Goal: Task Accomplishment & Management: Complete application form

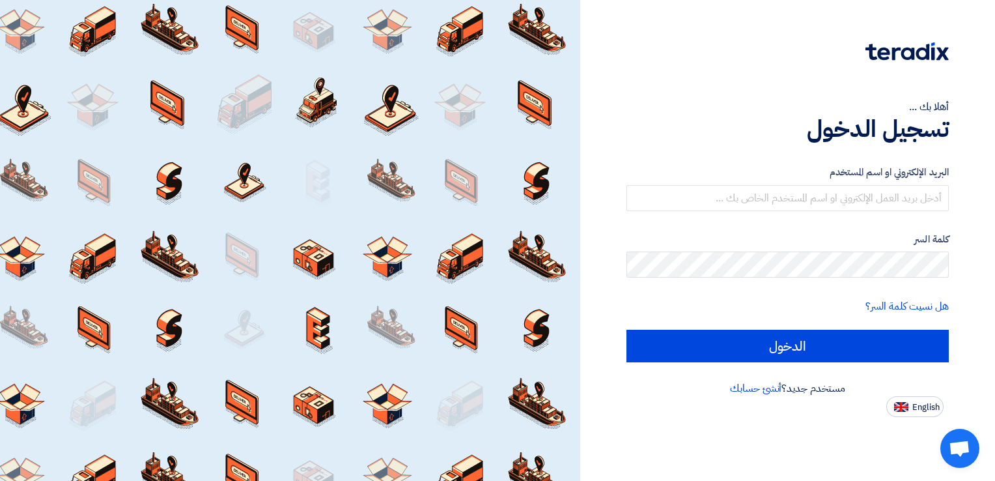
click at [781, 378] on div "البريد الإلكتروني او اسم المستخدم كلمة السر هل نسيت كلمة السر؟ الدخول" at bounding box center [787, 264] width 322 height 234
click at [770, 382] on link "أنشئ حسابك" at bounding box center [755, 388] width 51 height 16
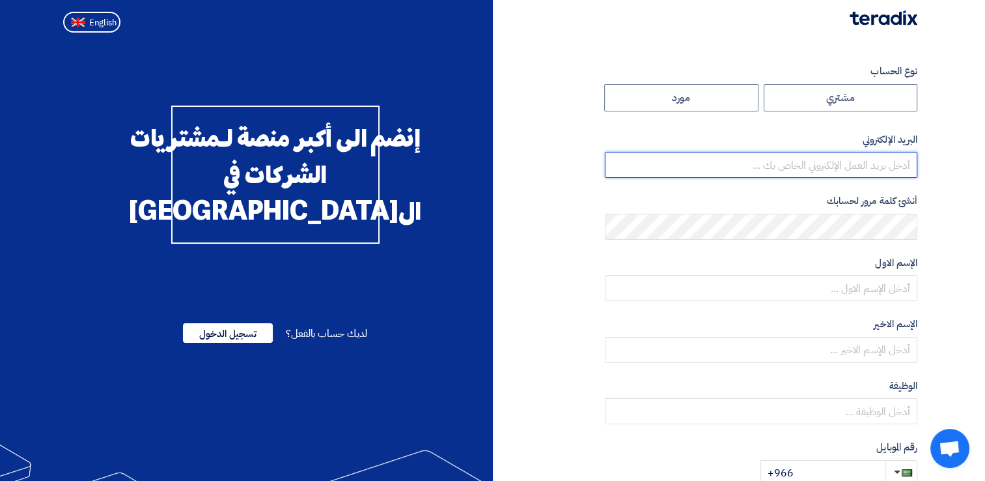
click at [802, 163] on input "email" at bounding box center [761, 165] width 313 height 26
type input "[EMAIL_ADDRESS][DOMAIN_NAME]"
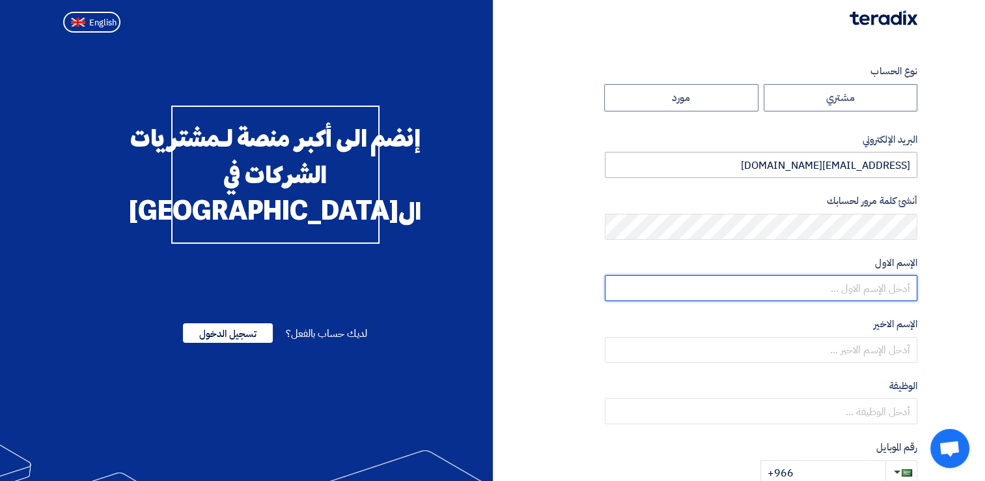
type input "mujtabab"
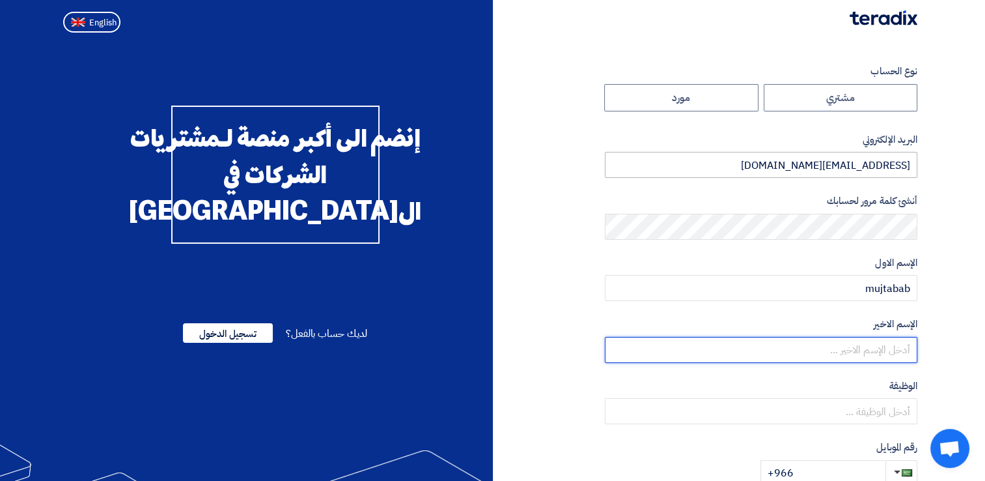
type input "alturiki"
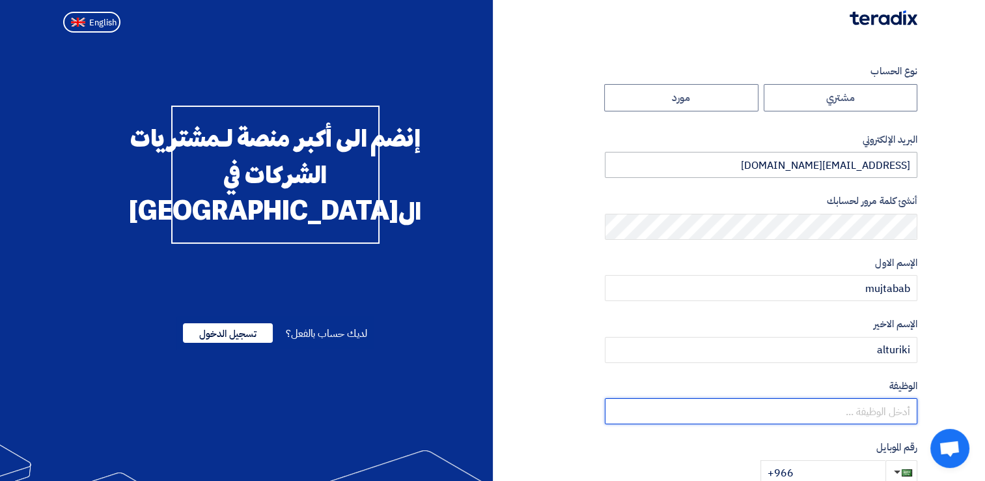
type input "sales"
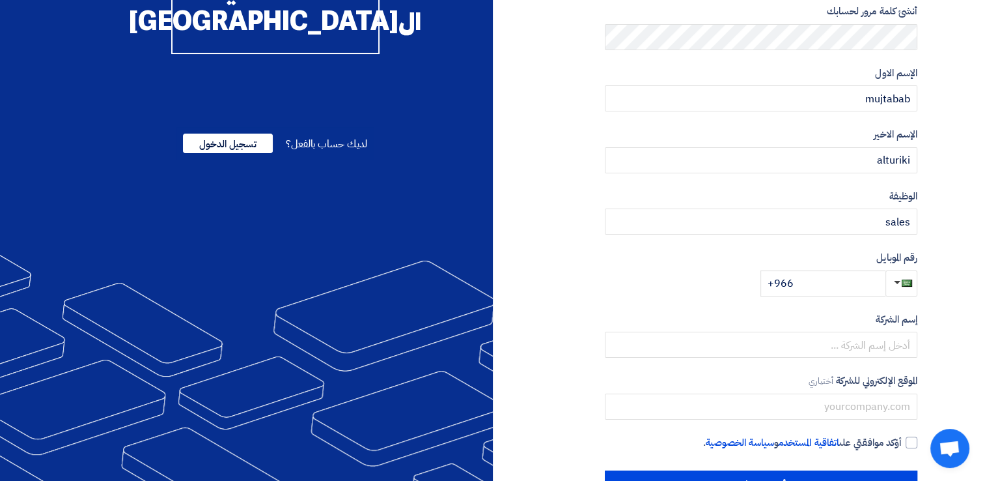
scroll to position [201, 0]
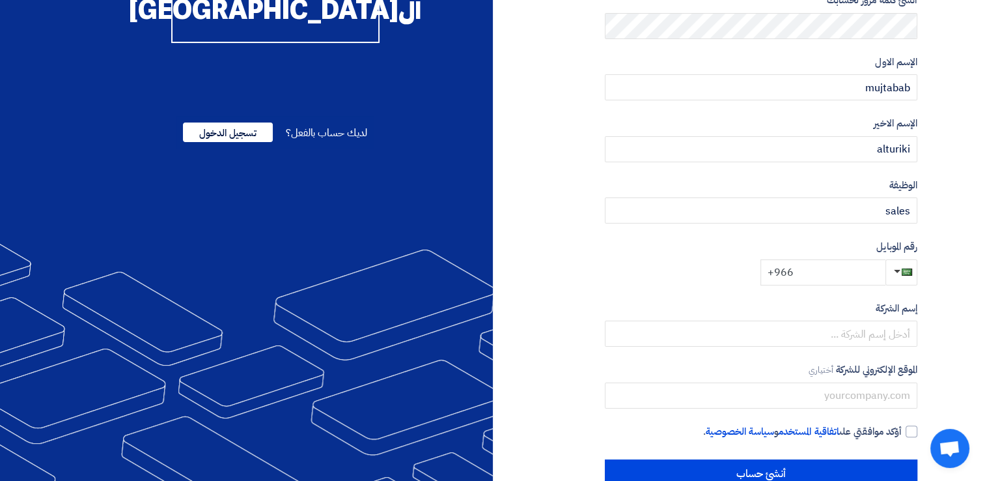
click at [810, 273] on input "+966" at bounding box center [823, 272] width 125 height 26
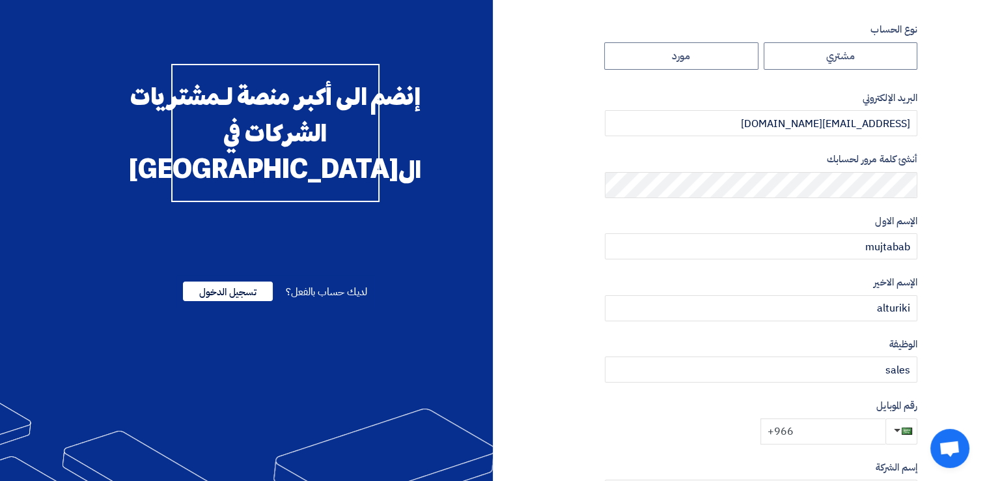
scroll to position [0, 0]
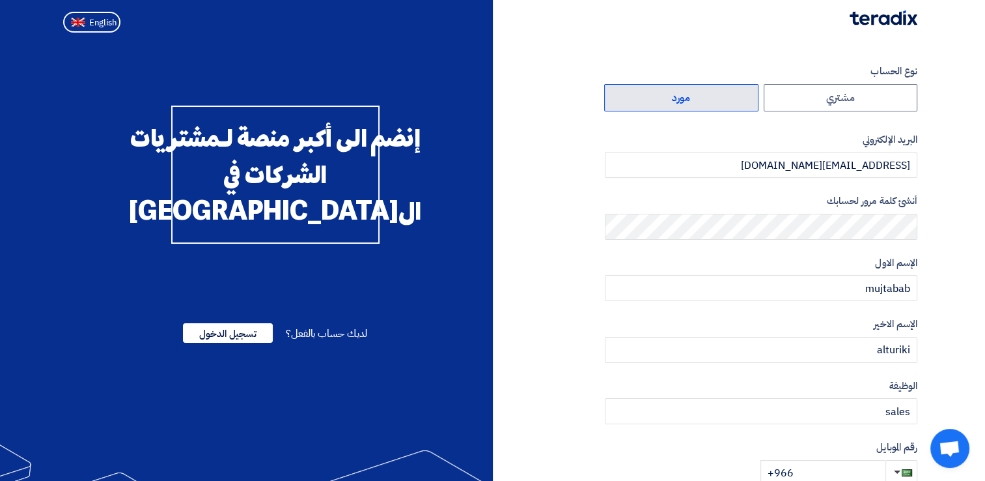
click at [699, 105] on label "مورد" at bounding box center [681, 97] width 154 height 27
click at [699, 105] on input "مورد" at bounding box center [681, 98] width 153 height 26
radio input "true"
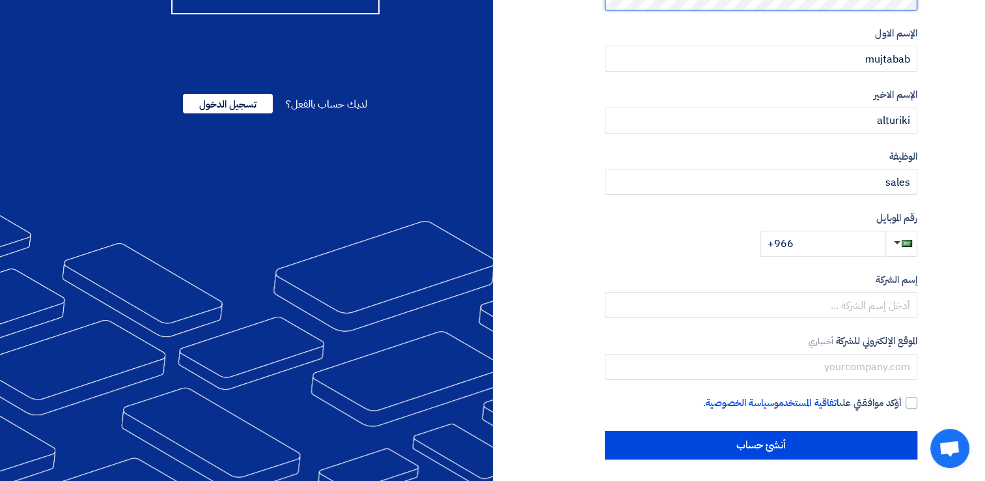
scroll to position [232, 0]
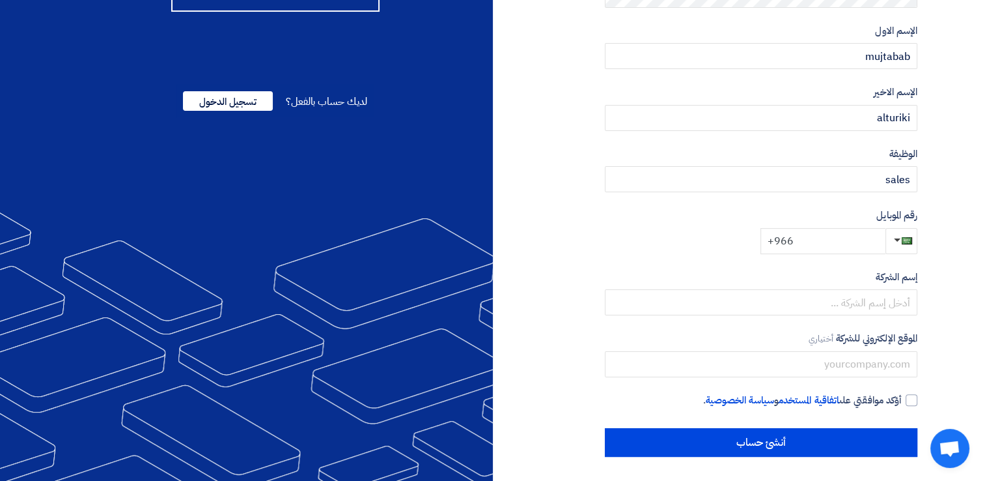
click at [803, 238] on input "+966" at bounding box center [823, 241] width 125 height 26
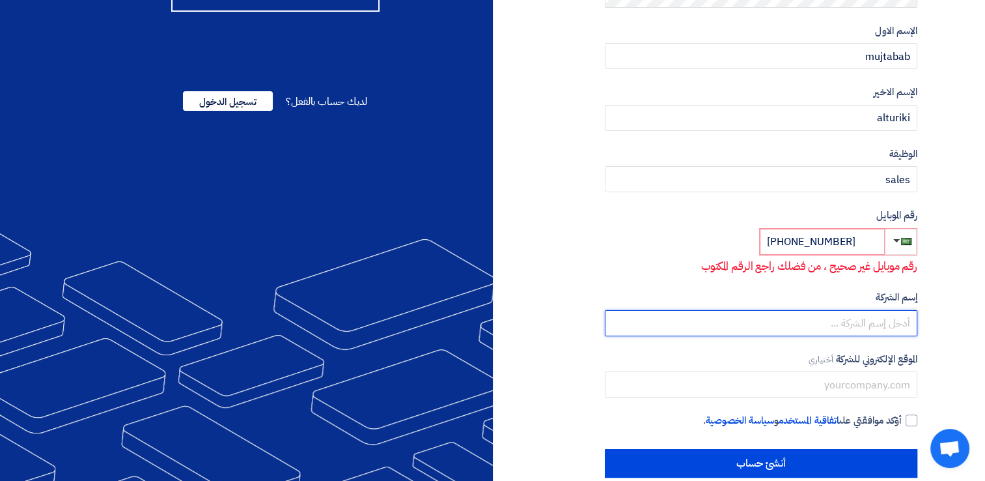
click at [838, 320] on input "text" at bounding box center [761, 323] width 313 height 26
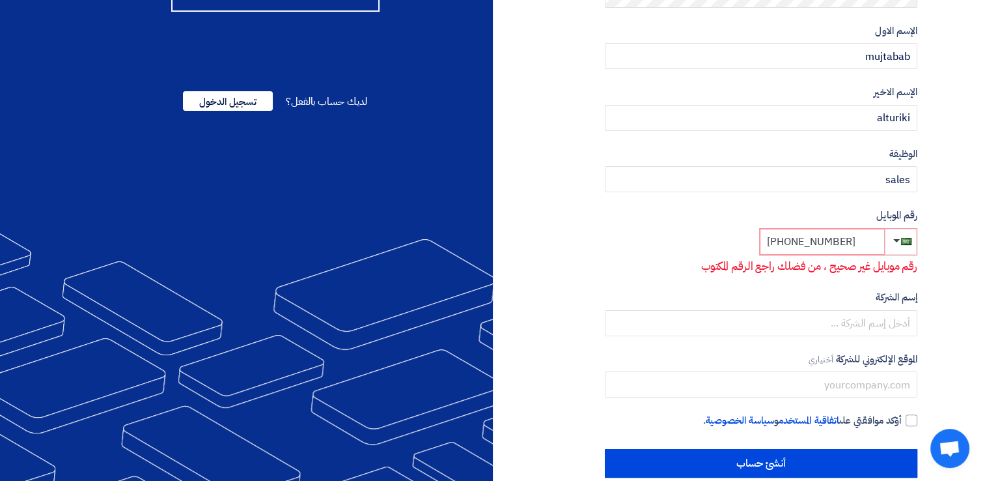
click at [845, 243] on input "+966 5557436" at bounding box center [822, 242] width 125 height 26
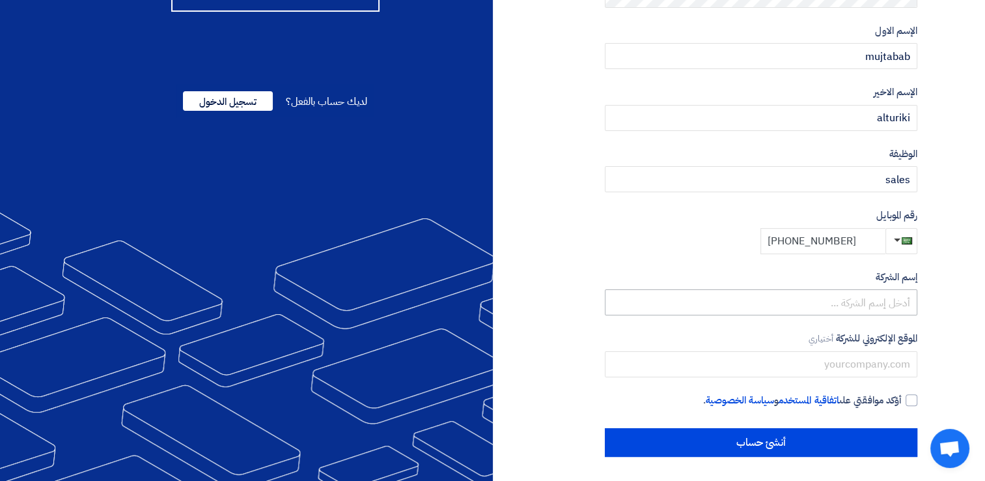
type input "[PHONE_NUMBER]"
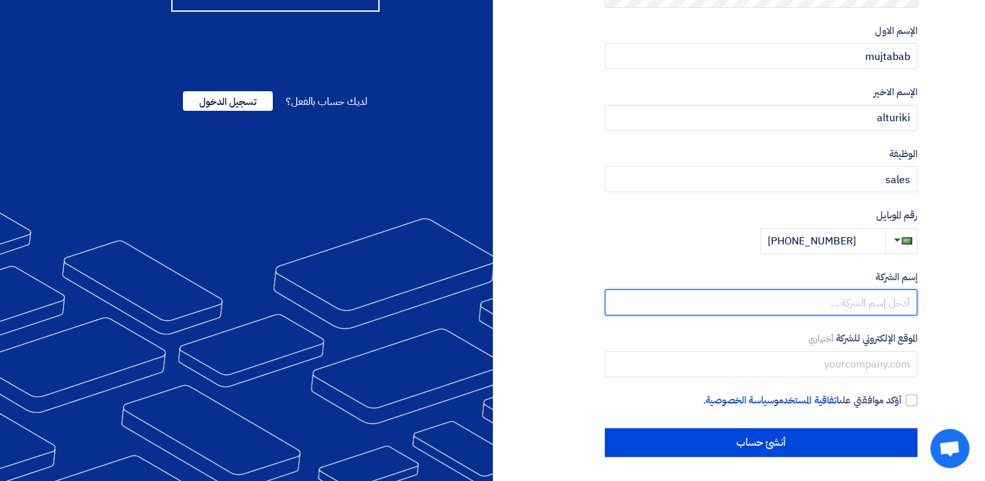
click at [823, 298] on input "text" at bounding box center [761, 302] width 313 height 26
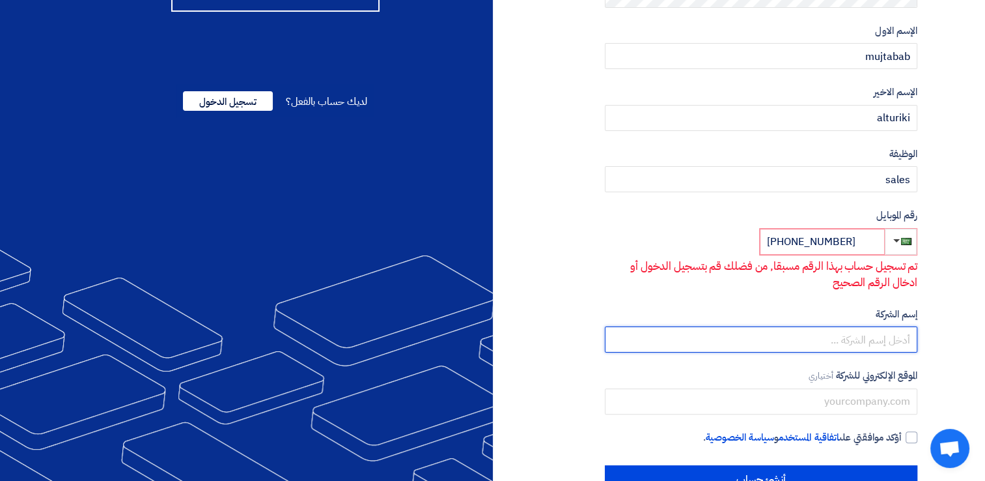
type input "schnieder electric"
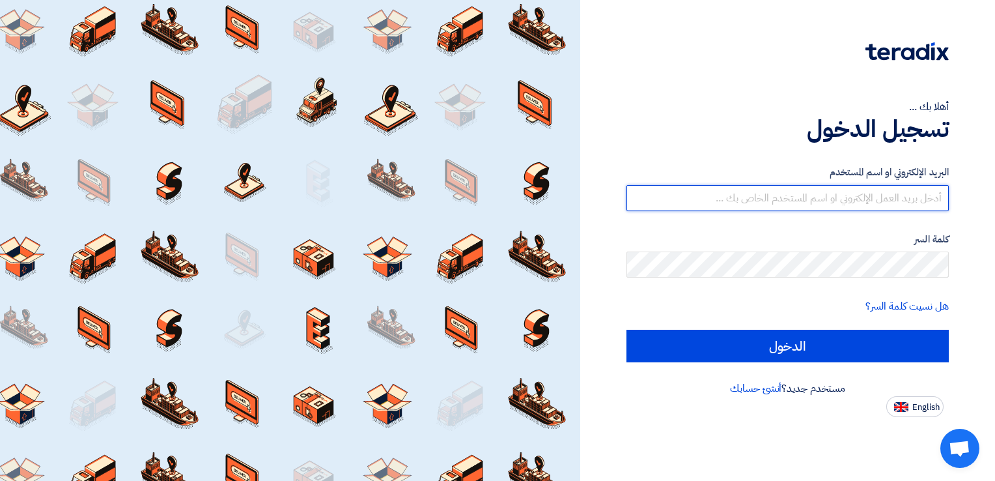
click at [800, 201] on input "text" at bounding box center [787, 198] width 322 height 26
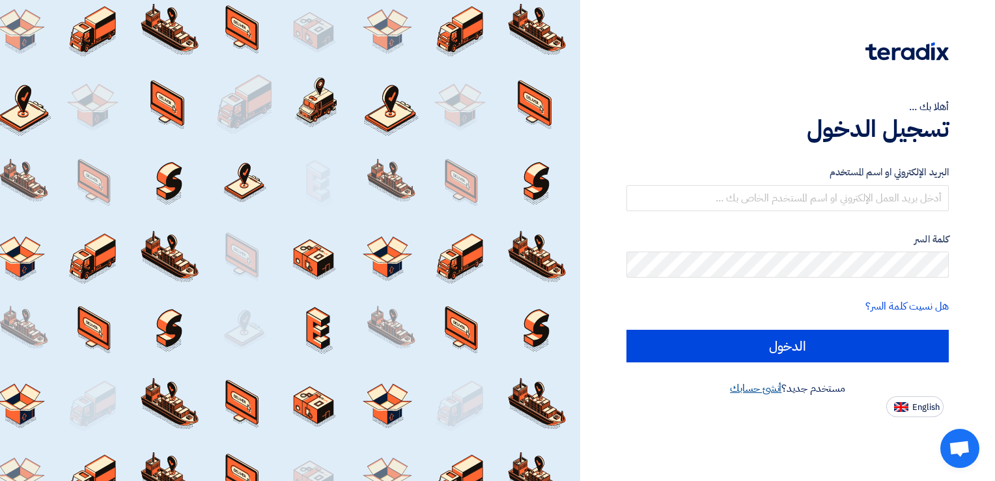
click at [744, 385] on link "أنشئ حسابك" at bounding box center [755, 388] width 51 height 16
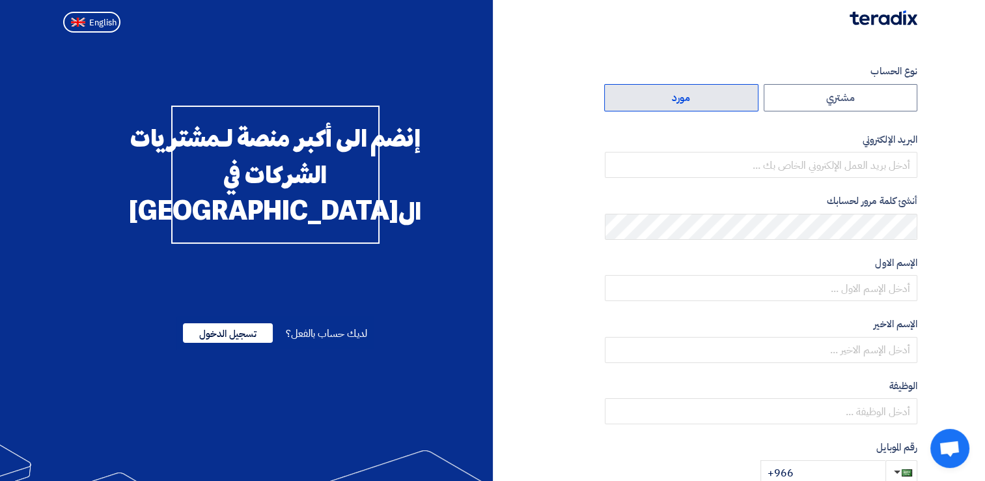
click at [721, 104] on label "مورد" at bounding box center [681, 97] width 154 height 27
click at [721, 104] on input "مورد" at bounding box center [681, 98] width 153 height 26
radio input "true"
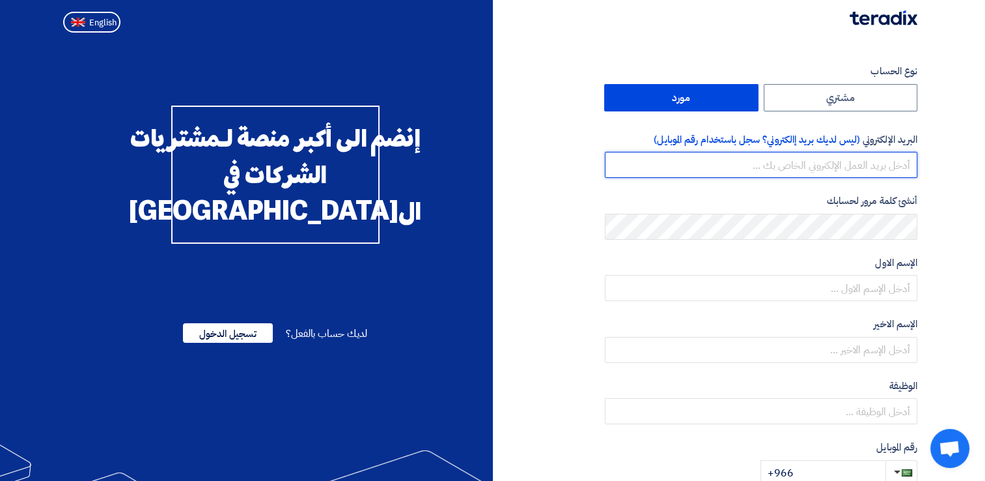
click at [831, 163] on input "email" at bounding box center [761, 165] width 313 height 26
type input "[EMAIL_ADDRESS][DOMAIN_NAME]"
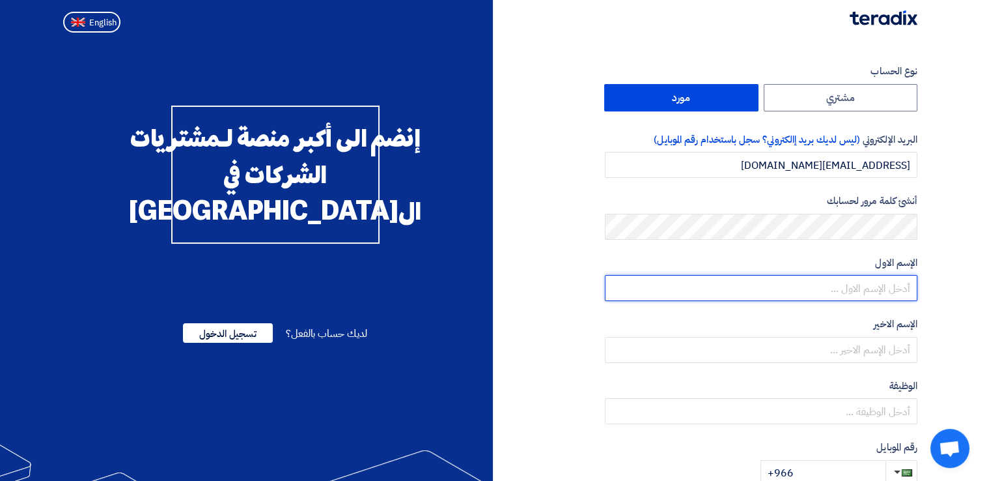
click at [789, 285] on input "text" at bounding box center [761, 288] width 313 height 26
type input "ة"
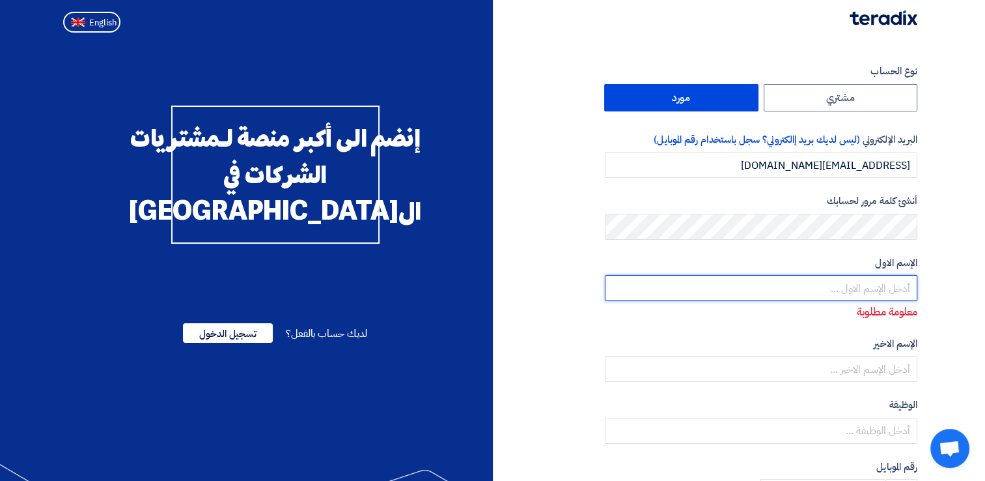
type input "ة"
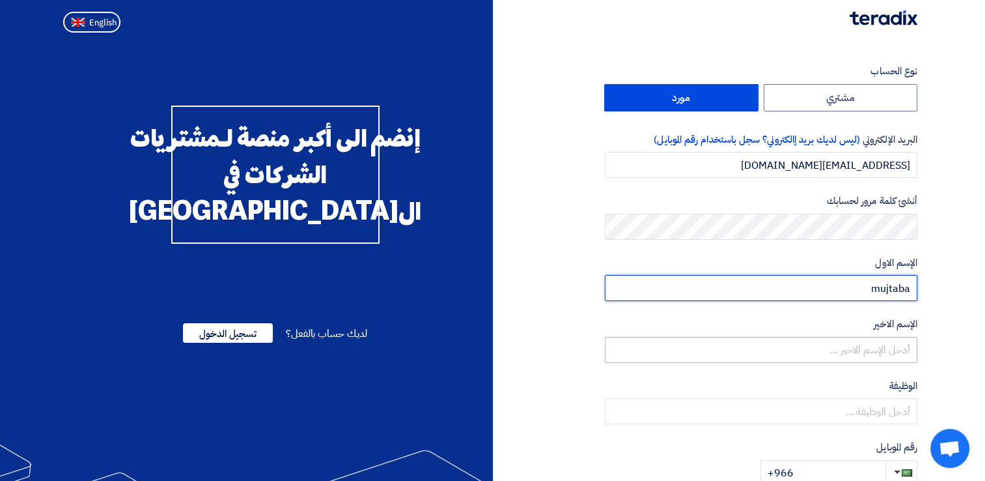
type input "mujtaba"
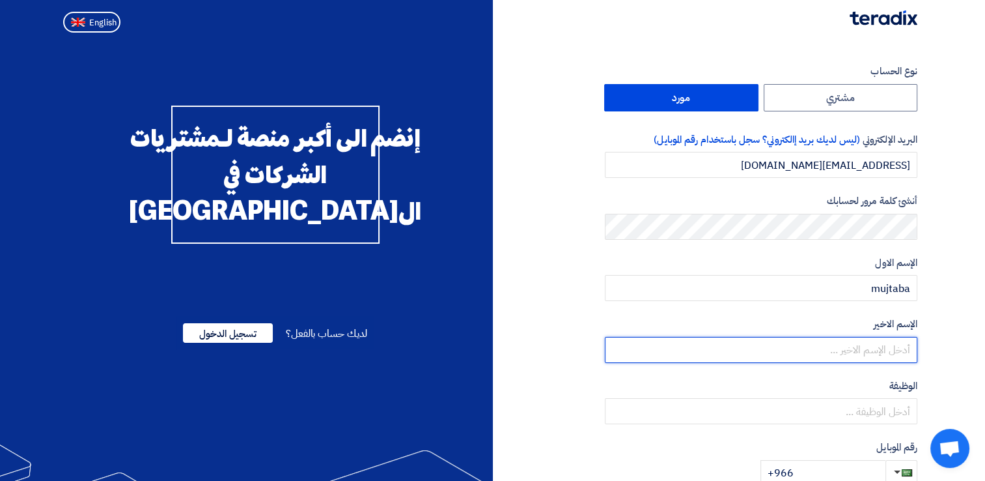
click at [804, 350] on input "text" at bounding box center [761, 350] width 313 height 26
type input "alturiki"
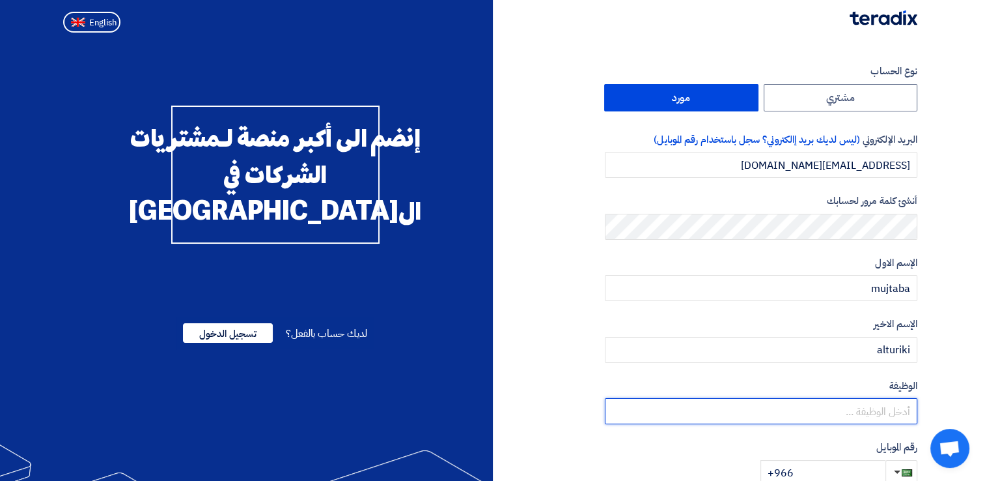
click at [794, 421] on input "text" at bounding box center [761, 411] width 313 height 26
type input "س"
type input "sales"
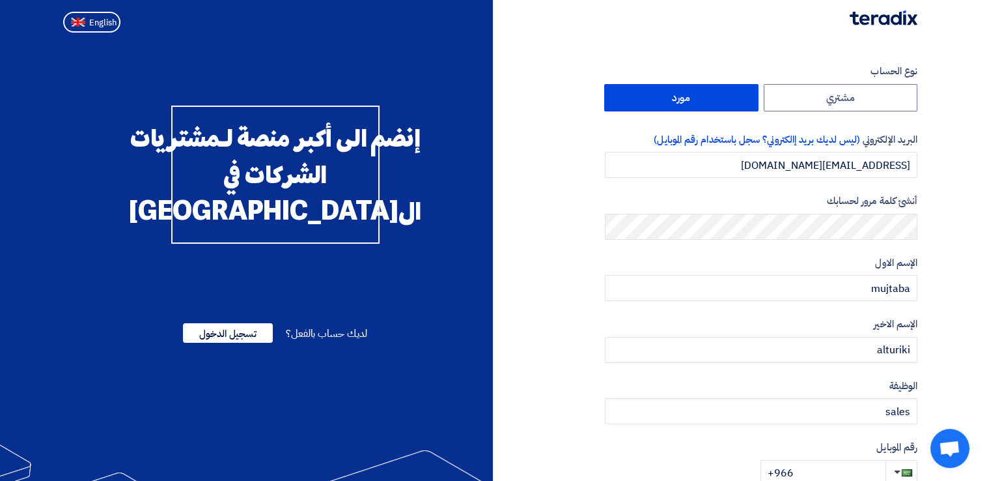
click at [542, 401] on div "نوع الحساب مشتري مورد البريد الإلكتروني (ليس لديك بريد إالكتروني؟ سجل باستخدام …" at bounding box center [710, 376] width 435 height 624
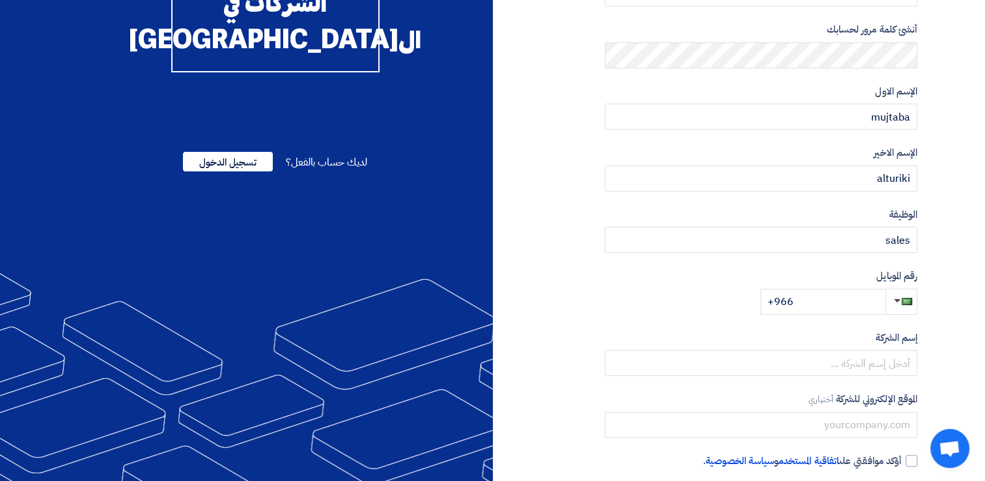
scroll to position [172, 0]
click at [809, 303] on input "+966" at bounding box center [823, 301] width 125 height 26
type input "[PHONE_NUMBER]"
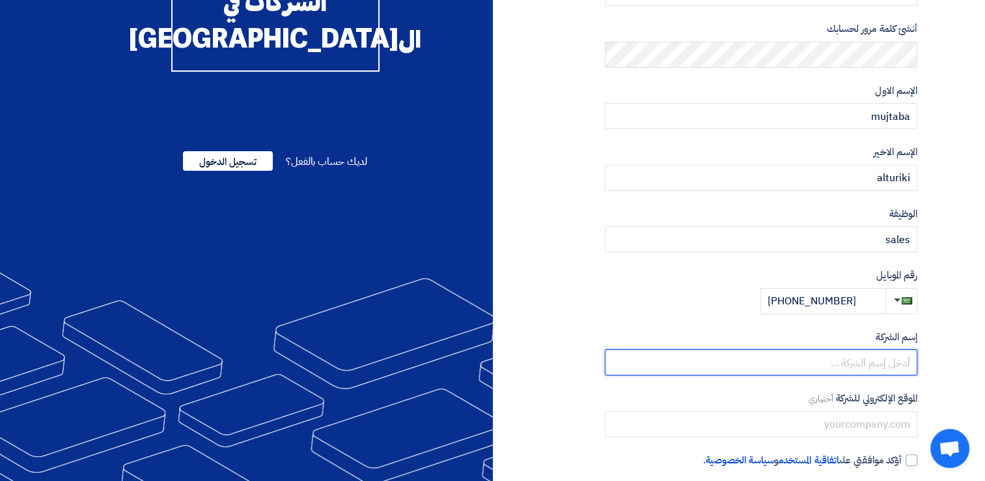
click at [719, 358] on input "text" at bounding box center [761, 362] width 313 height 26
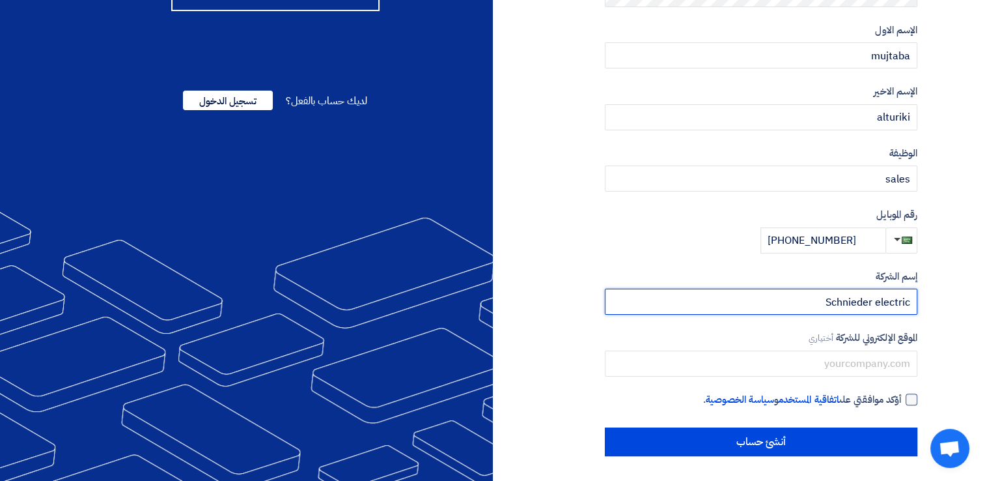
type input "Schnieder electric"
click at [916, 397] on div at bounding box center [912, 399] width 12 height 12
click at [902, 397] on input "أؤكد موافقتي على اتفاقية المستخدم و سياسة الخصوصية ." at bounding box center [745, 405] width 313 height 26
checkbox input "true"
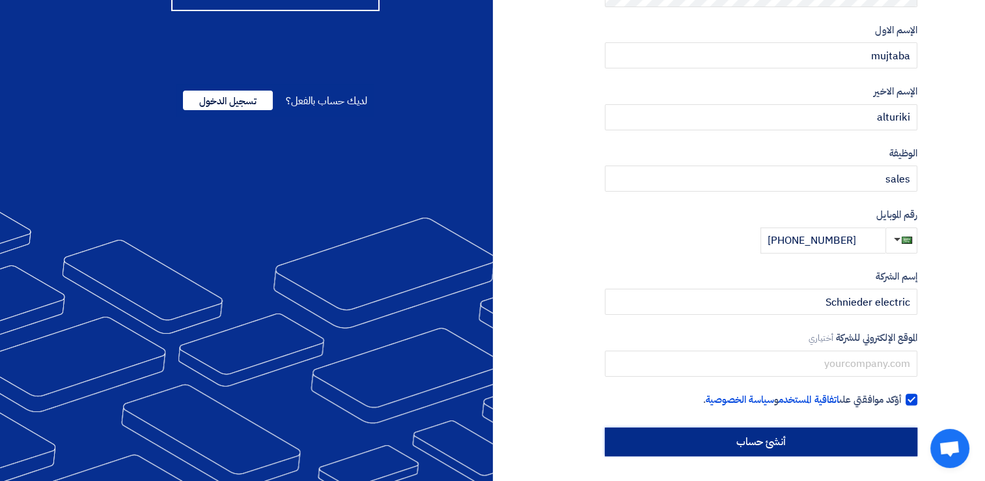
click at [791, 437] on input "أنشئ حساب" at bounding box center [761, 441] width 313 height 29
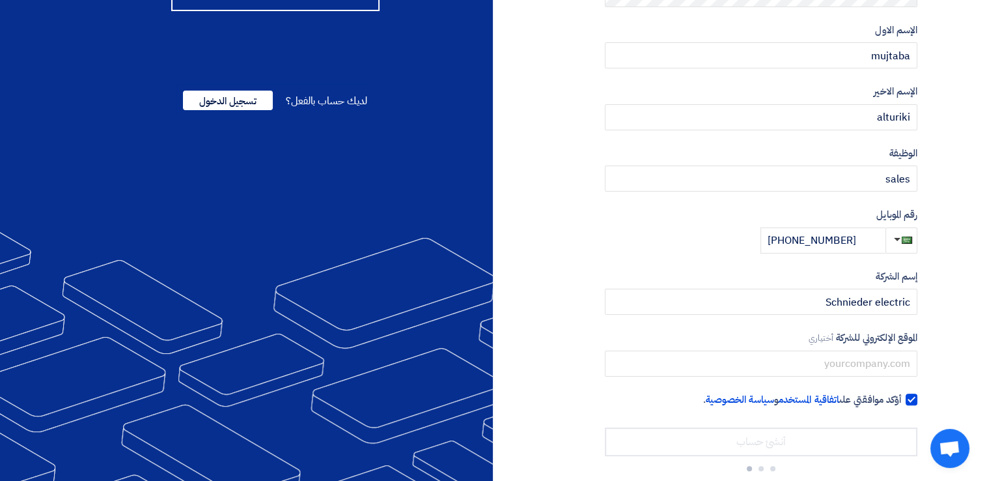
scroll to position [76, 0]
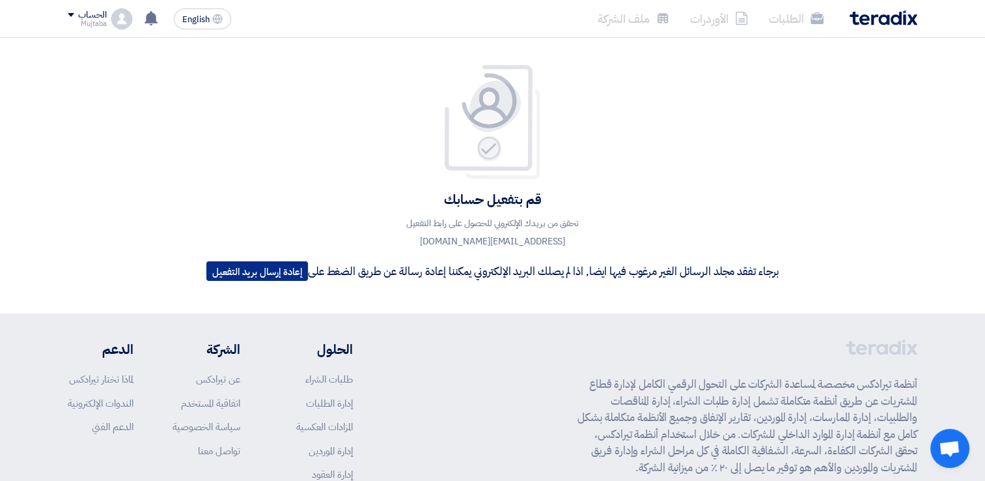
click at [279, 275] on button "إعادة إرسال بريد التفعيل" at bounding box center [257, 271] width 102 height 20
click at [91, 20] on div "Mujtaba" at bounding box center [87, 23] width 38 height 7
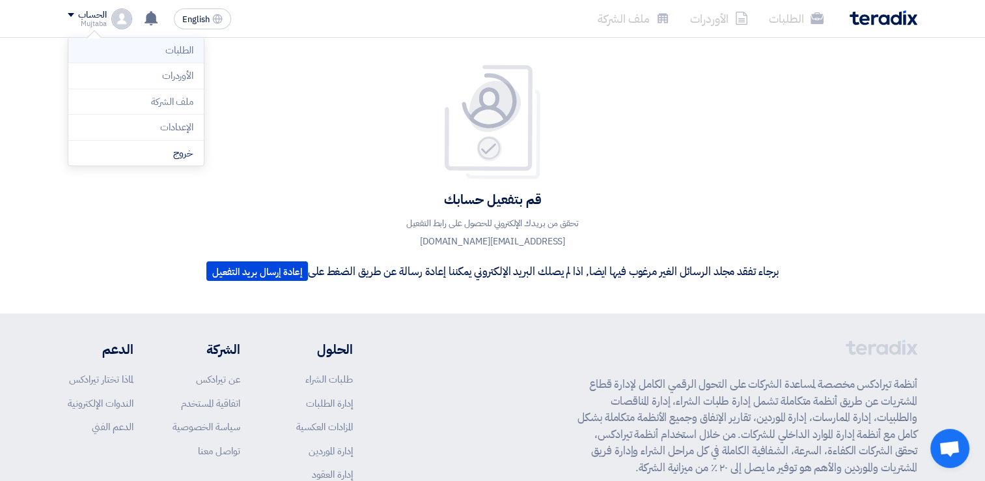
click at [189, 51] on li "الطلبات" at bounding box center [135, 51] width 135 height 26
click at [87, 20] on div "Mujtaba" at bounding box center [87, 23] width 38 height 7
click at [180, 154] on li "خروج" at bounding box center [135, 153] width 135 height 25
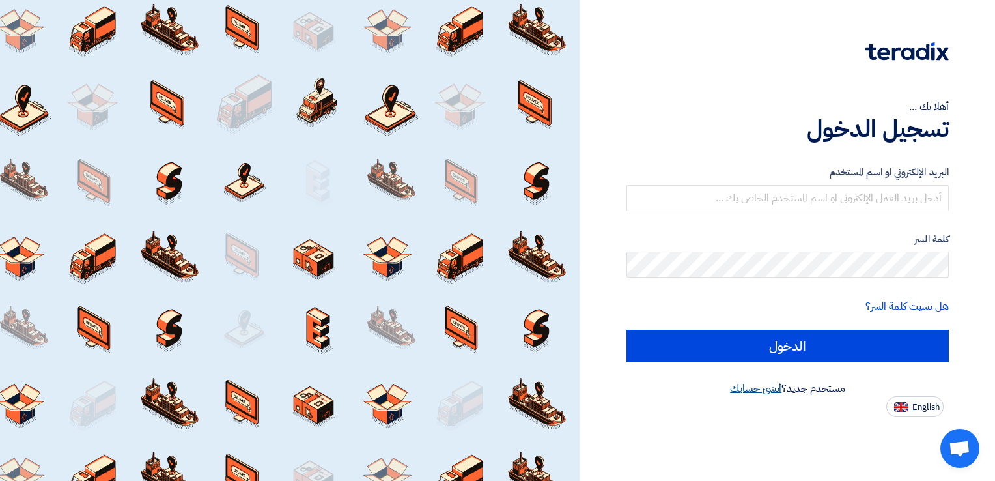
click at [753, 393] on link "أنشئ حسابك" at bounding box center [755, 388] width 51 height 16
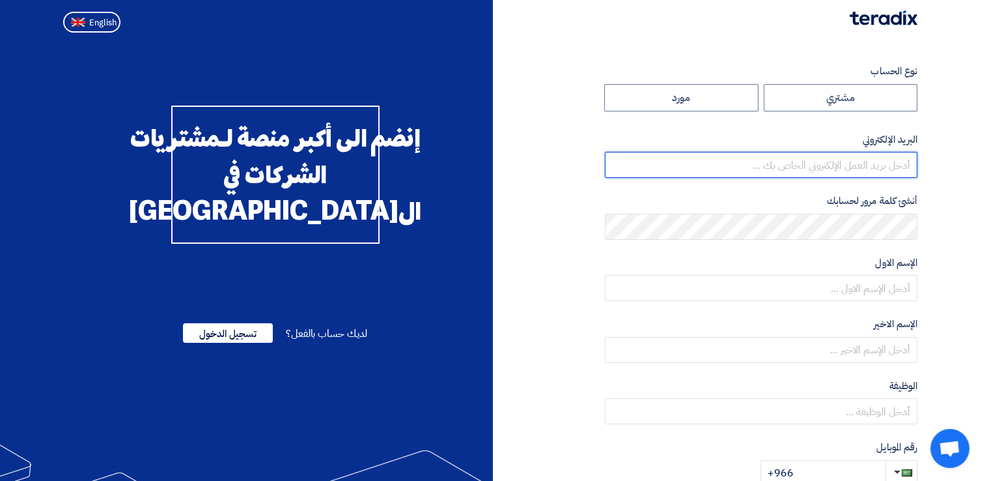
click at [849, 172] on input "email" at bounding box center [761, 165] width 313 height 26
type input "[EMAIL_ADDRESS][DOMAIN_NAME]"
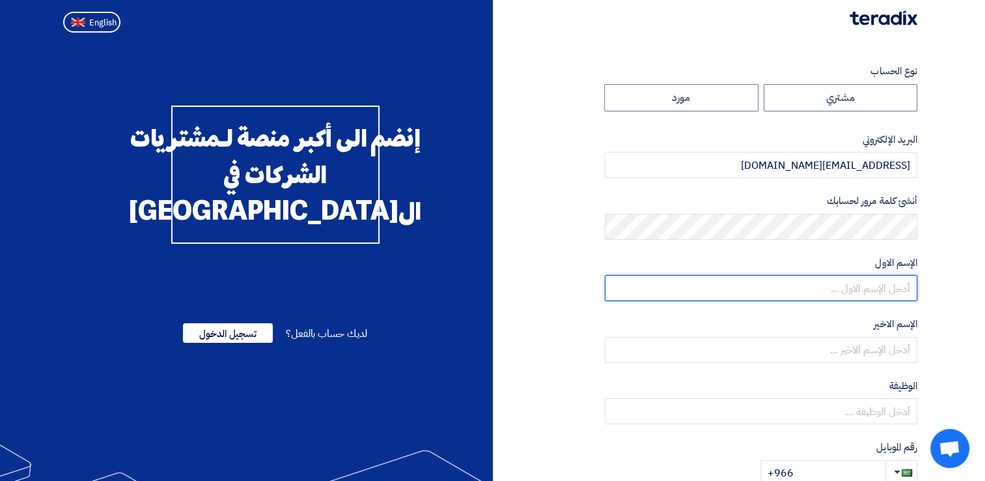
click at [873, 285] on input "text" at bounding box center [761, 288] width 313 height 26
type input "mujtabab"
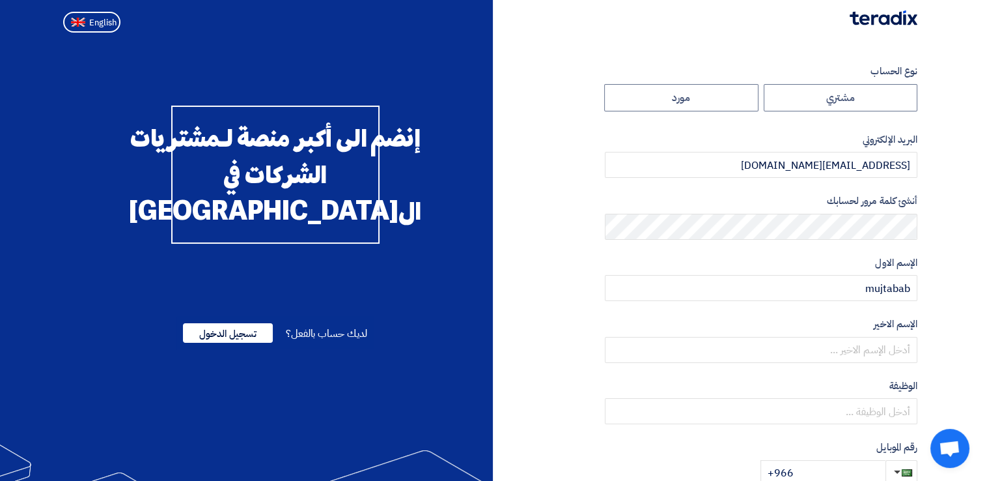
click at [871, 335] on div "الإسم الاخير" at bounding box center [761, 339] width 313 height 46
click at [861, 338] on input "text" at bounding box center [761, 350] width 313 height 26
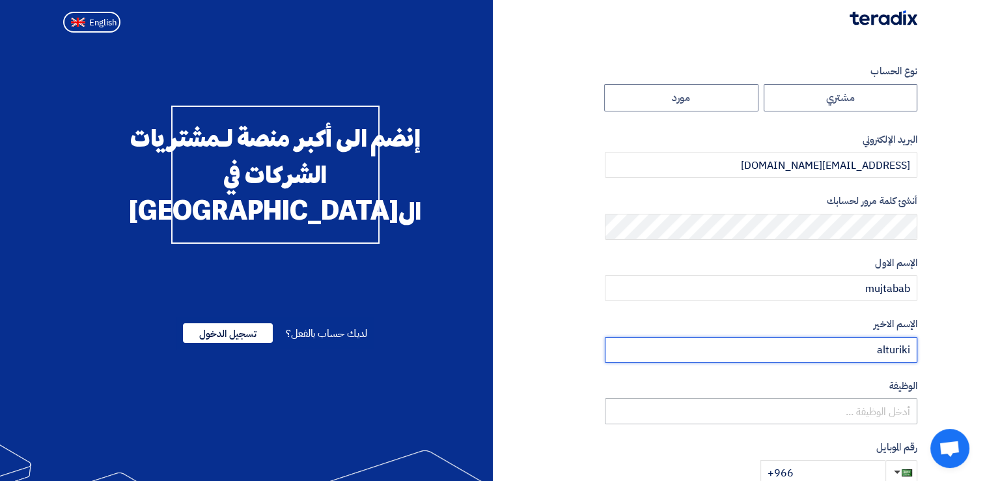
type input "alturiki"
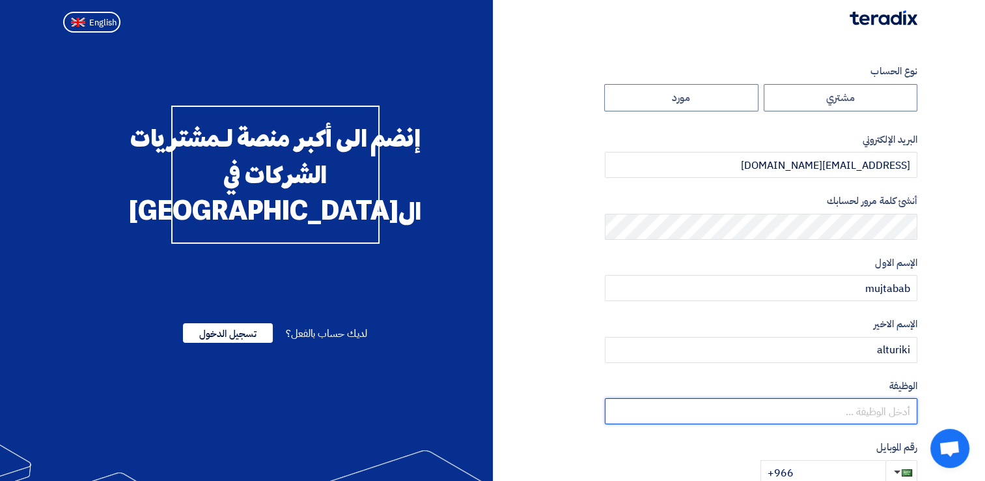
click at [852, 410] on input "text" at bounding box center [761, 411] width 313 height 26
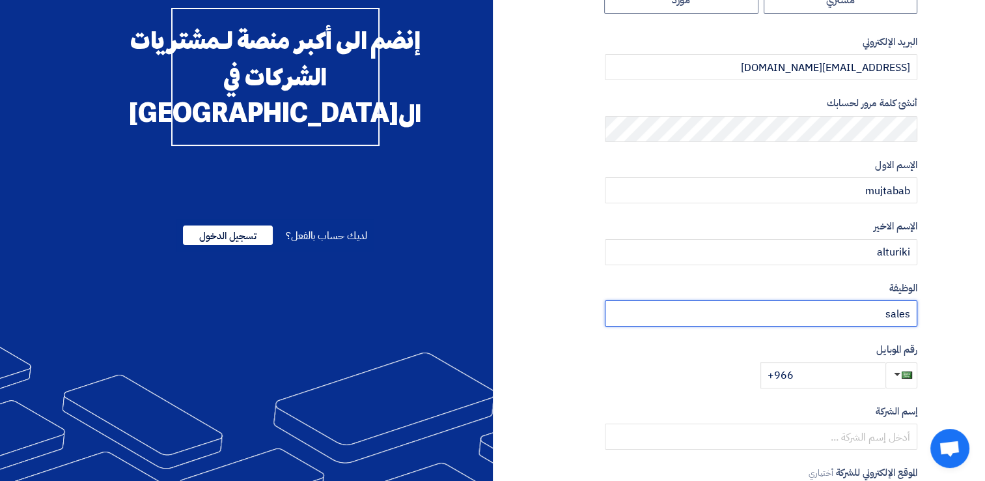
scroll to position [102, 0]
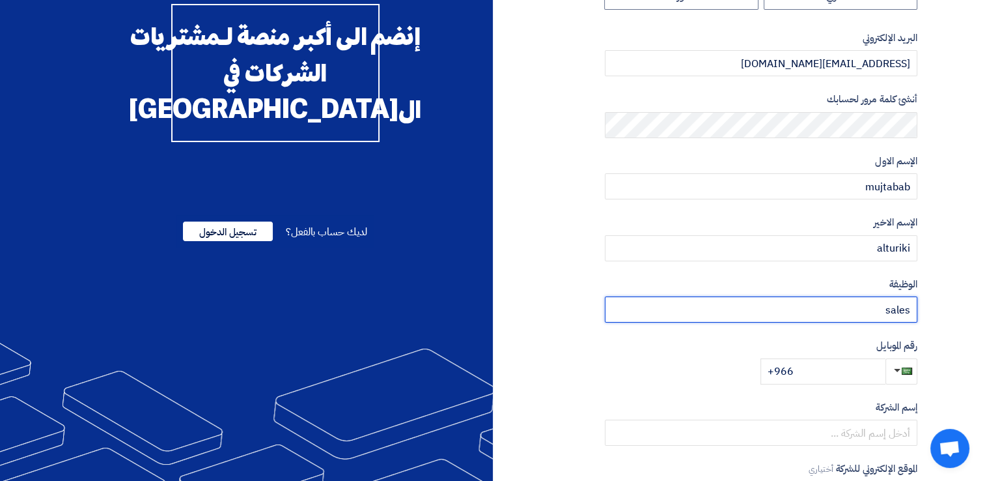
type input "sales"
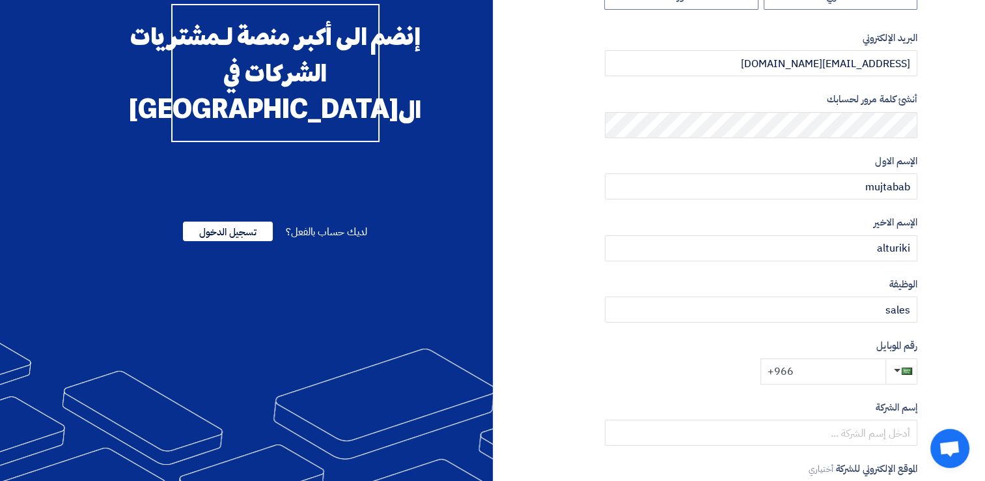
click at [833, 377] on input "+966" at bounding box center [823, 371] width 125 height 26
type input "[PHONE_NUMBER]"
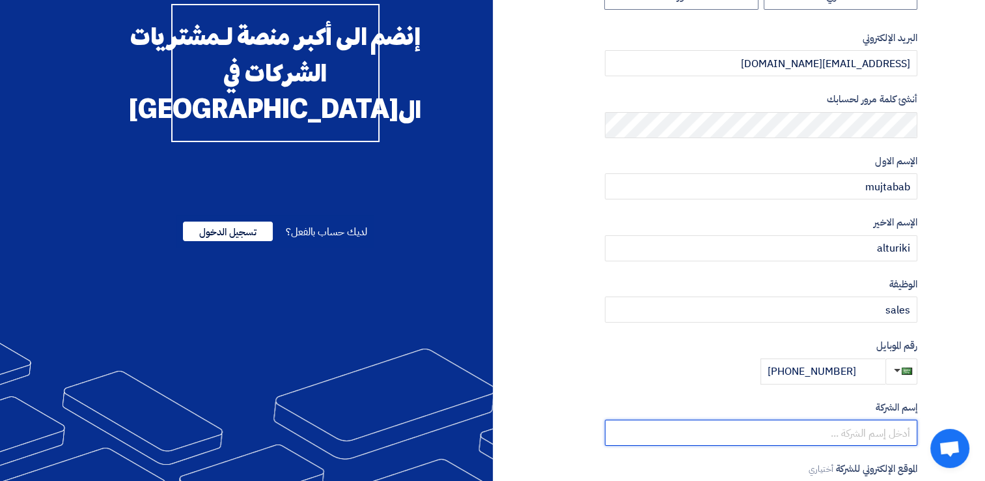
click at [847, 437] on input "text" at bounding box center [761, 432] width 313 height 26
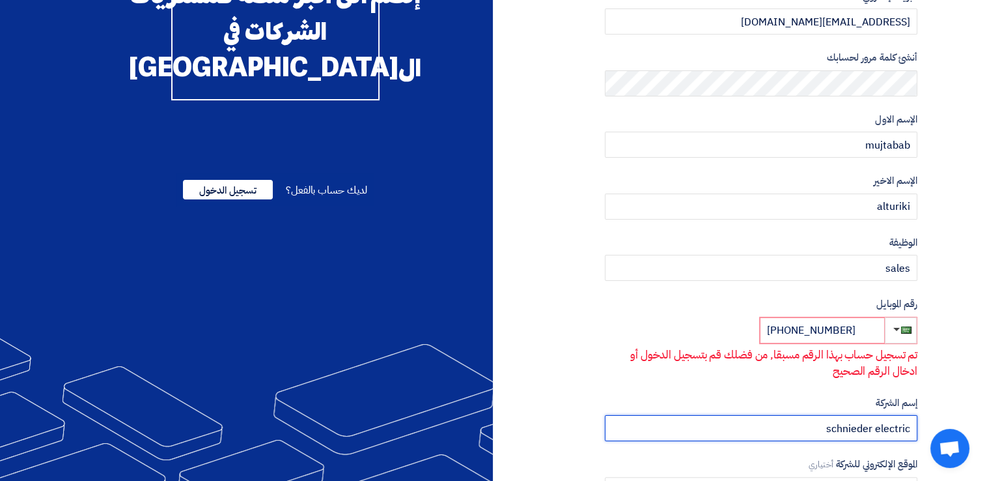
scroll to position [148, 0]
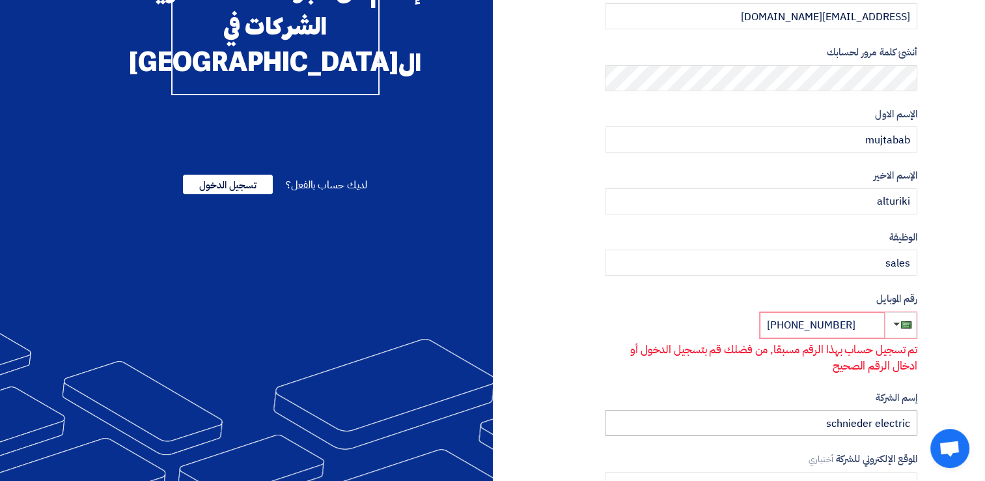
type input "Schnieder electric"
click at [220, 194] on span "تسجيل الدخول" at bounding box center [228, 185] width 90 height 20
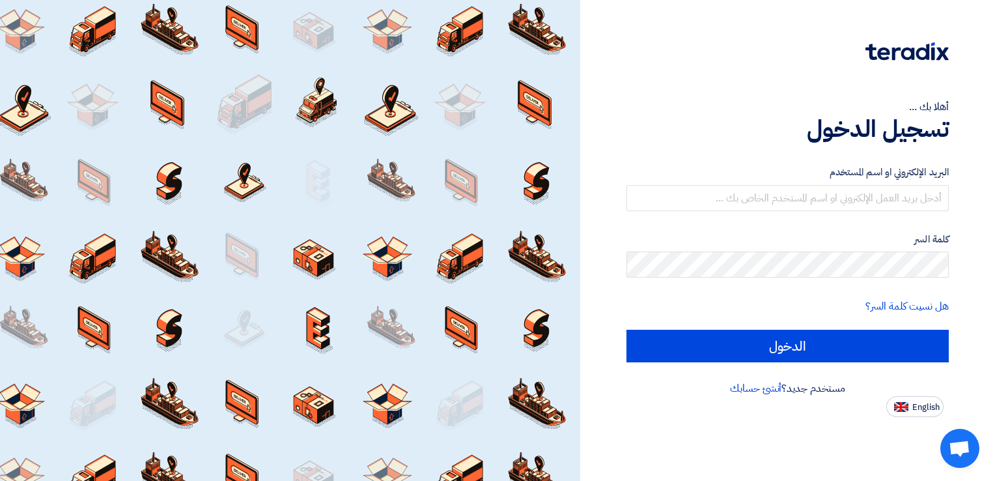
click at [755, 173] on label "البريد الإلكتروني او اسم المستخدم" at bounding box center [787, 172] width 322 height 15
click at [762, 184] on div "البريد الإلكتروني او اسم المستخدم" at bounding box center [787, 188] width 322 height 46
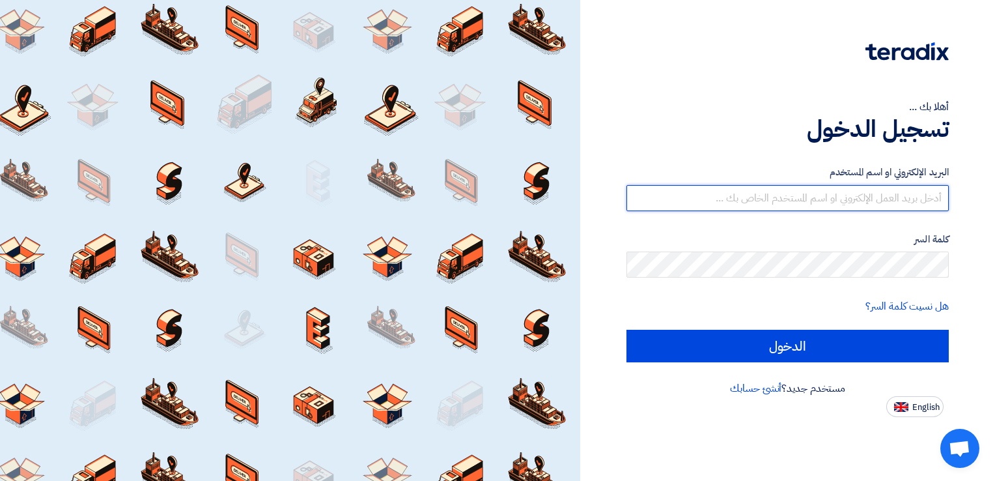
click at [763, 189] on input "text" at bounding box center [787, 198] width 322 height 26
type input "[EMAIL_ADDRESS][DOMAIN_NAME]"
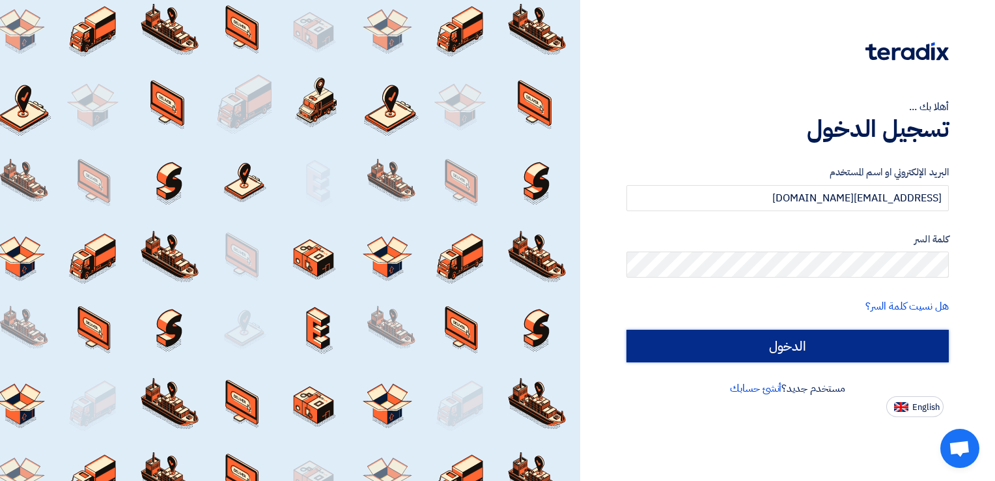
click at [828, 333] on input "الدخول" at bounding box center [787, 345] width 322 height 33
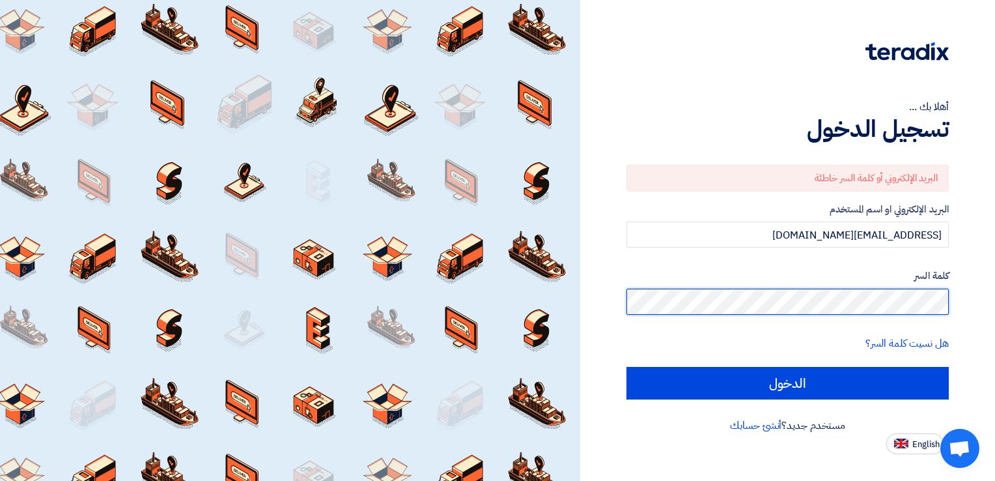
click at [994, 315] on html "أهلا بك ... تسجيل الدخول البريد الإلكتروني أو كلمة السر خاطئة البريد الإلكتروني…" at bounding box center [497, 240] width 995 height 481
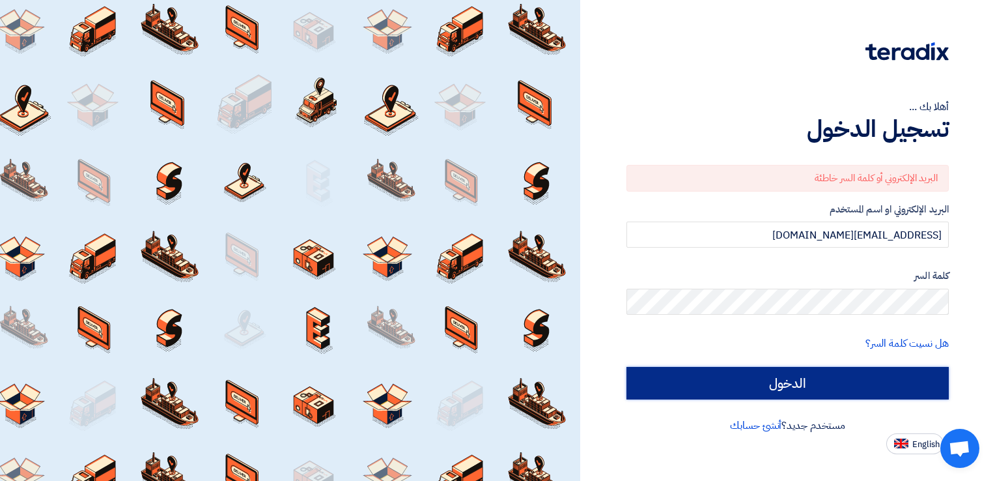
click at [832, 374] on input "الدخول" at bounding box center [787, 383] width 322 height 33
click at [794, 379] on input "الدخول" at bounding box center [787, 383] width 322 height 33
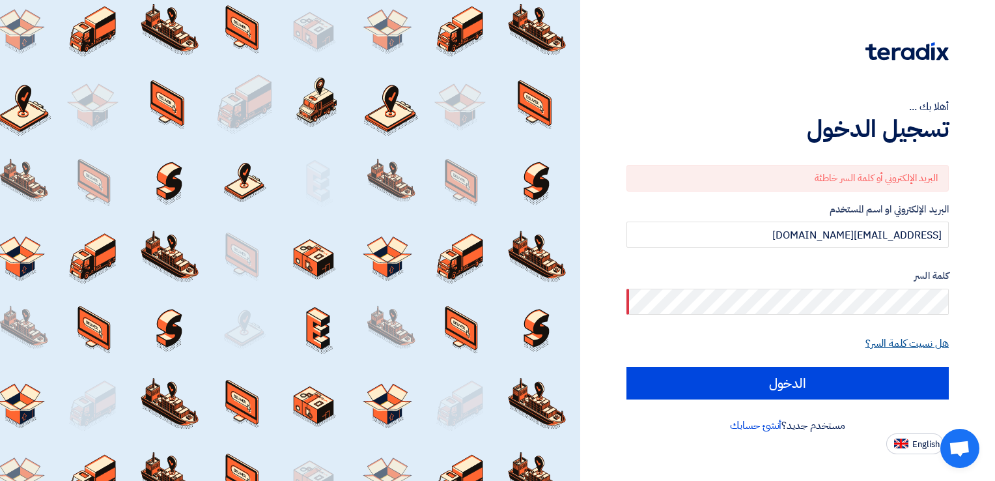
click at [922, 346] on link "هل نسيت كلمة السر؟" at bounding box center [906, 343] width 83 height 16
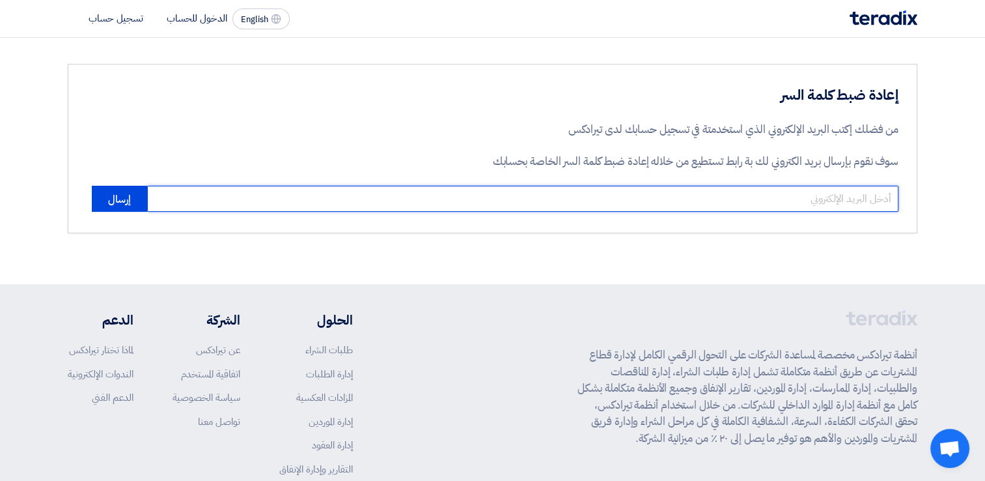
click at [724, 201] on input "email" at bounding box center [522, 199] width 751 height 26
type input "[EMAIL_ADDRESS][DOMAIN_NAME]"
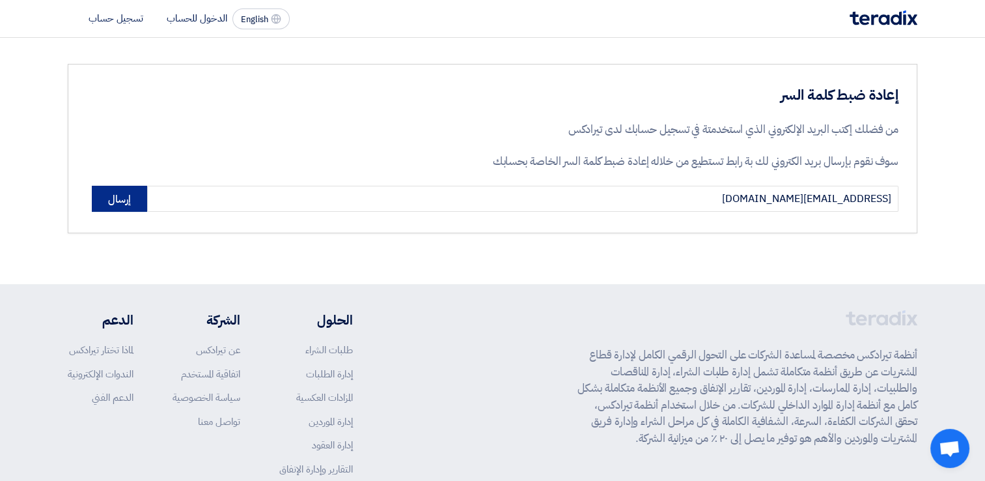
click at [141, 200] on button "إرسال" at bounding box center [119, 199] width 55 height 26
click at [130, 193] on button "إرسال" at bounding box center [119, 199] width 55 height 26
click at [125, 199] on button "إرسال" at bounding box center [119, 199] width 55 height 26
click at [113, 14] on li "تسجيل حساب" at bounding box center [116, 18] width 55 height 14
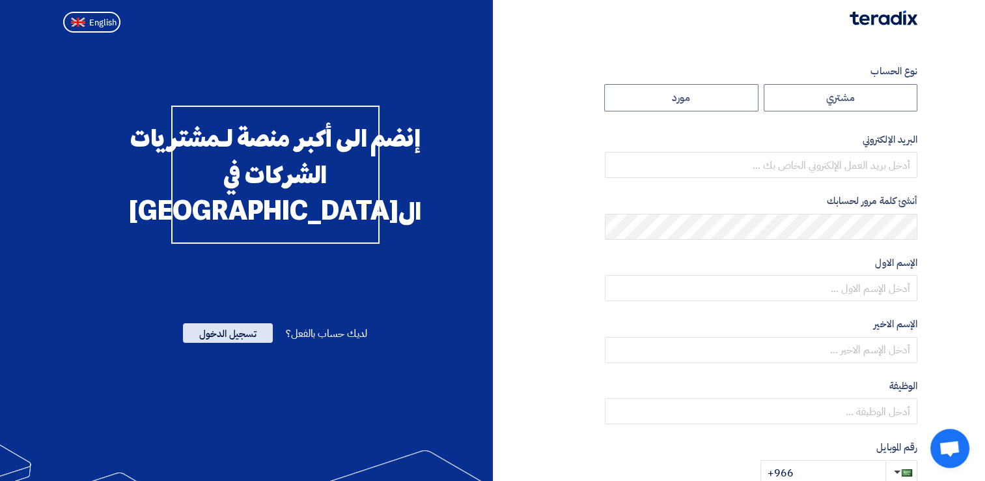
click at [244, 343] on span "تسجيل الدخول" at bounding box center [228, 333] width 90 height 20
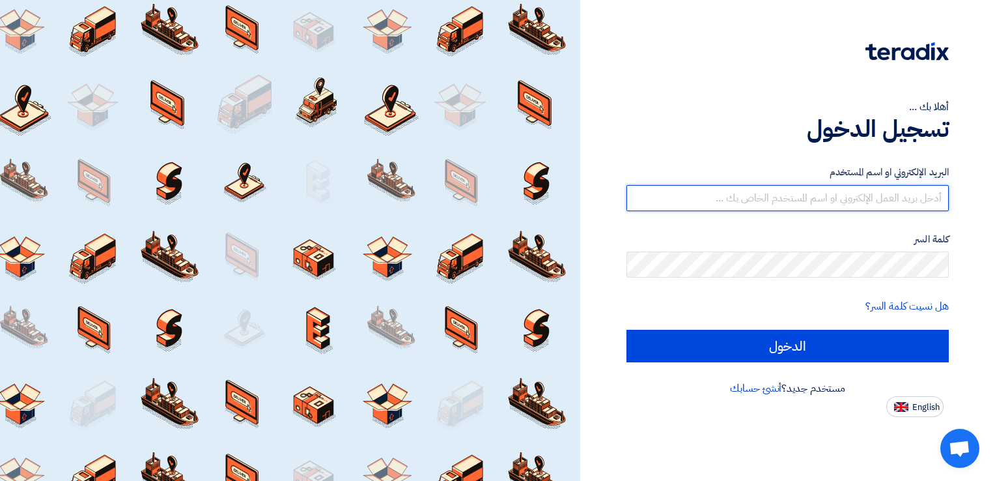
click at [770, 201] on input "text" at bounding box center [787, 198] width 322 height 26
type input "[EMAIL_ADDRESS][DOMAIN_NAME]"
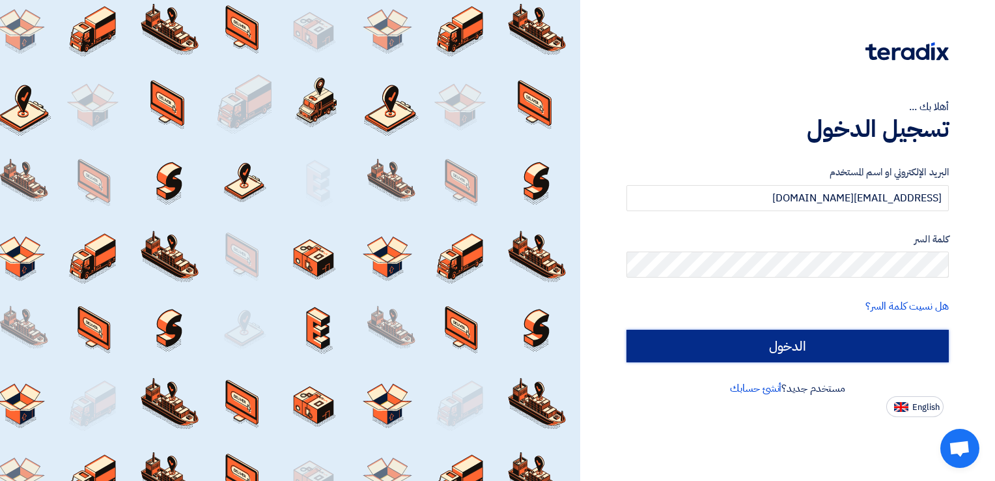
click at [792, 340] on input "الدخول" at bounding box center [787, 345] width 322 height 33
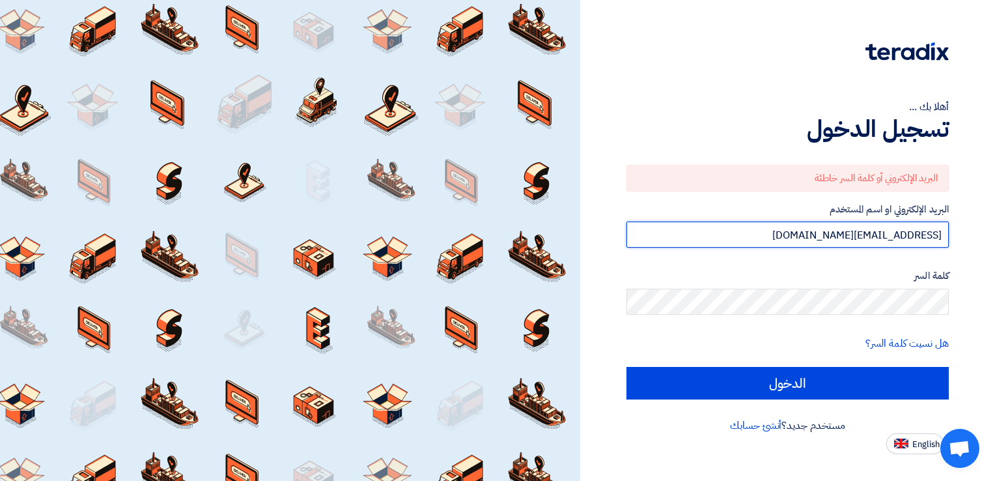
click at [791, 234] on input "[EMAIL_ADDRESS][DOMAIN_NAME]" at bounding box center [787, 234] width 322 height 26
drag, startPoint x: 820, startPoint y: 236, endPoint x: 938, endPoint y: 255, distance: 118.7
click at [938, 255] on form "البريد الإلكتروني أو كلمة السر خاطئة البريد الإلكتروني او اسم المستخدم [EMAIL_A…" at bounding box center [787, 282] width 322 height 234
